Goal: Task Accomplishment & Management: Manage account settings

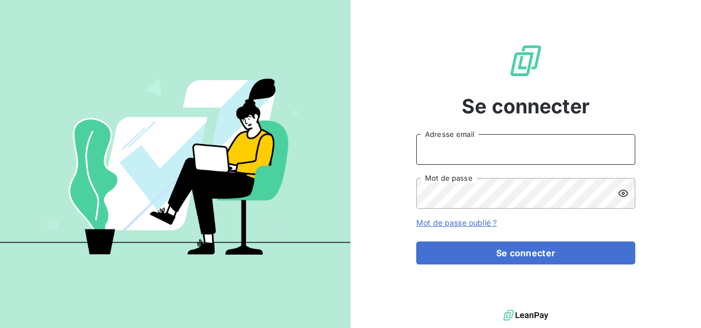
click at [455, 155] on input "Adresse email" at bounding box center [525, 149] width 219 height 31
click at [370, 104] on div "Se connecter Adresse email Mot de passe Mot de passe oublié ? Se connecter" at bounding box center [526, 153] width 351 height 307
click at [493, 149] on input "Adresse email" at bounding box center [525, 149] width 219 height 31
type input "[EMAIL_ADDRESS][DOMAIN_NAME]"
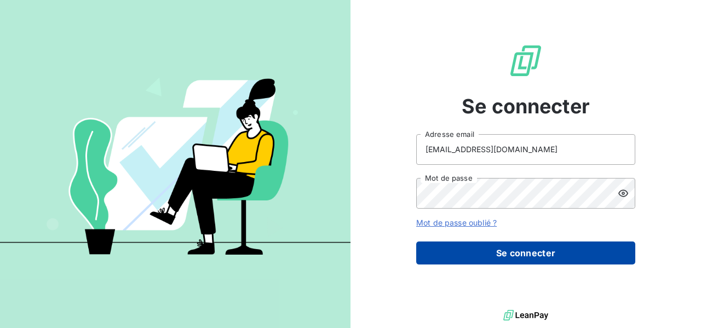
click at [538, 246] on button "Se connecter" at bounding box center [525, 253] width 219 height 23
